Goal: Find contact information: Find contact information

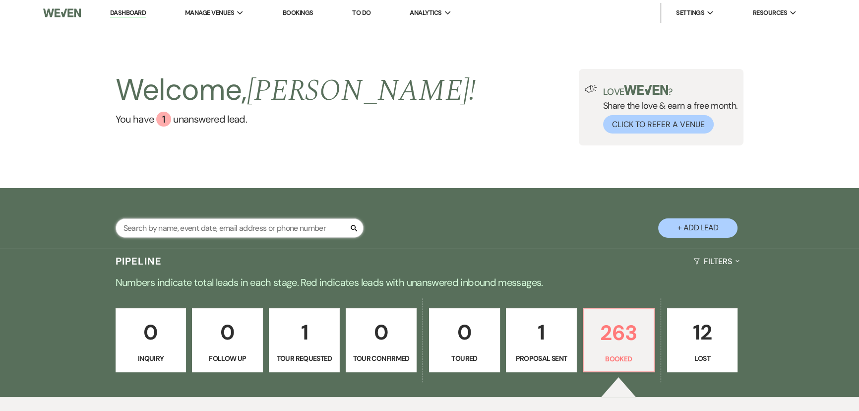
click at [204, 223] on input "text" at bounding box center [240, 227] width 248 height 19
type input "[PERSON_NAME]"
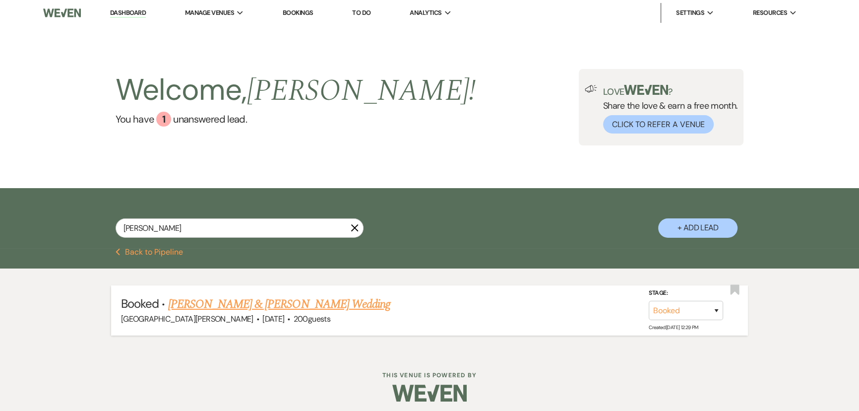
click at [225, 299] on link "[PERSON_NAME] & [PERSON_NAME] Wedding" at bounding box center [279, 304] width 222 height 18
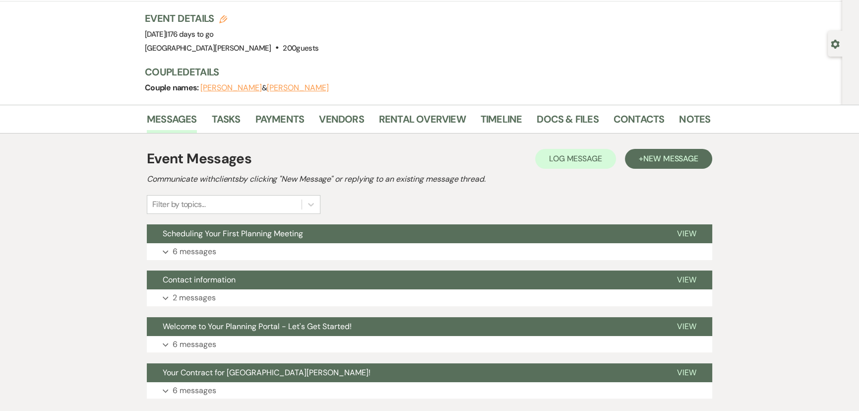
scroll to position [125, 0]
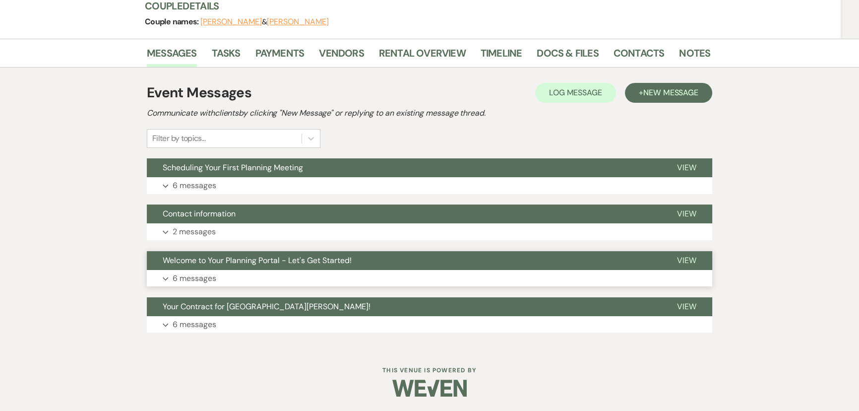
click at [187, 276] on p "6 messages" at bounding box center [195, 278] width 44 height 13
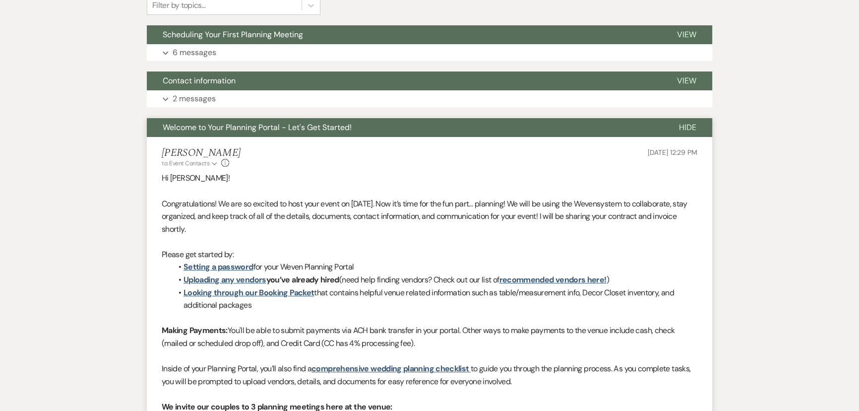
scroll to position [260, 0]
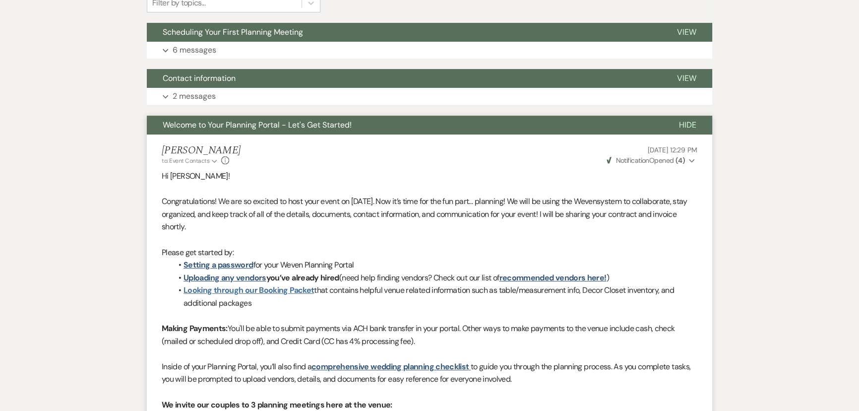
click at [218, 293] on link "Looking through our Booking Packet" at bounding box center [249, 290] width 130 height 10
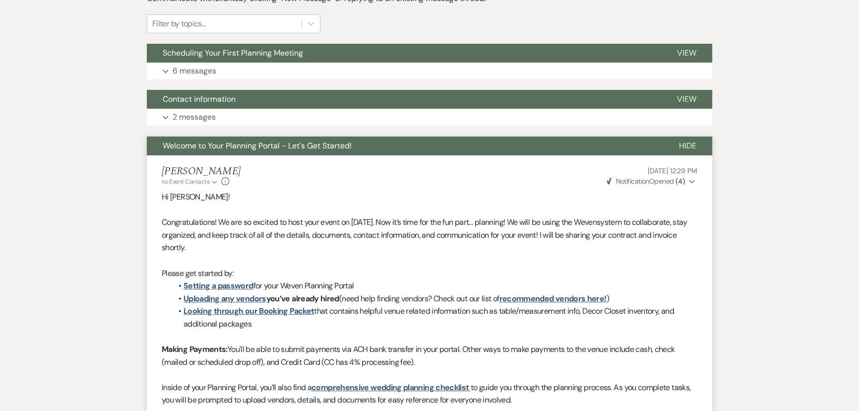
scroll to position [0, 0]
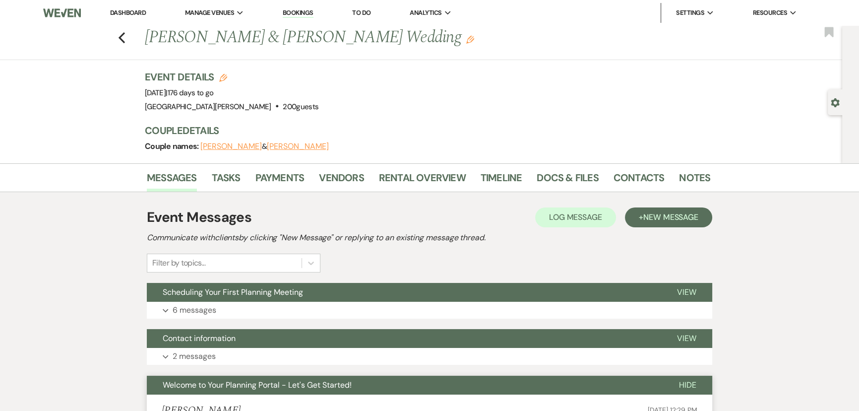
click at [648, 128] on h3 "Couple Details" at bounding box center [423, 131] width 556 height 14
click at [635, 172] on link "Contacts" at bounding box center [639, 181] width 51 height 22
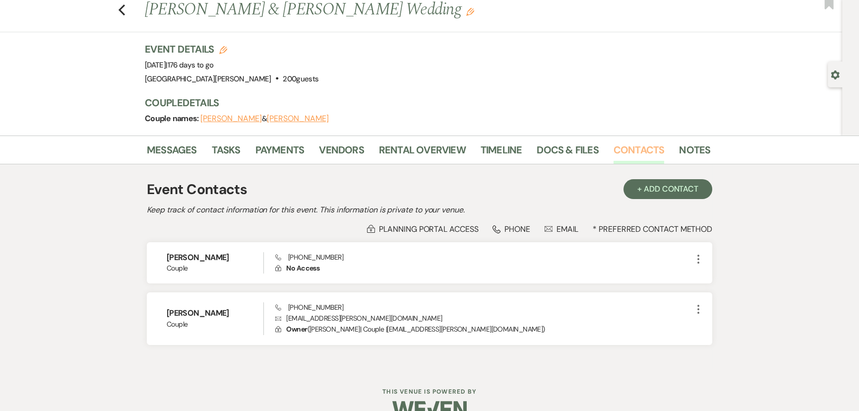
scroll to position [49, 0]
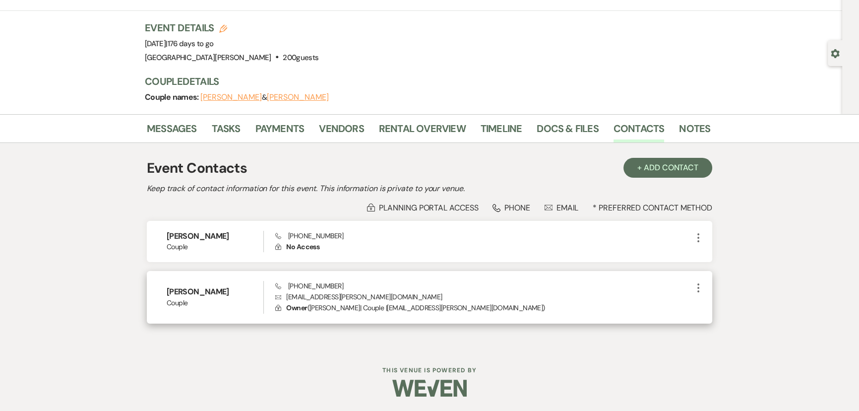
click at [336, 294] on p "Envelope [EMAIL_ADDRESS][PERSON_NAME][DOMAIN_NAME]" at bounding box center [483, 296] width 417 height 11
copy p "[EMAIL_ADDRESS][PERSON_NAME][DOMAIN_NAME]"
